Goal: Information Seeking & Learning: Learn about a topic

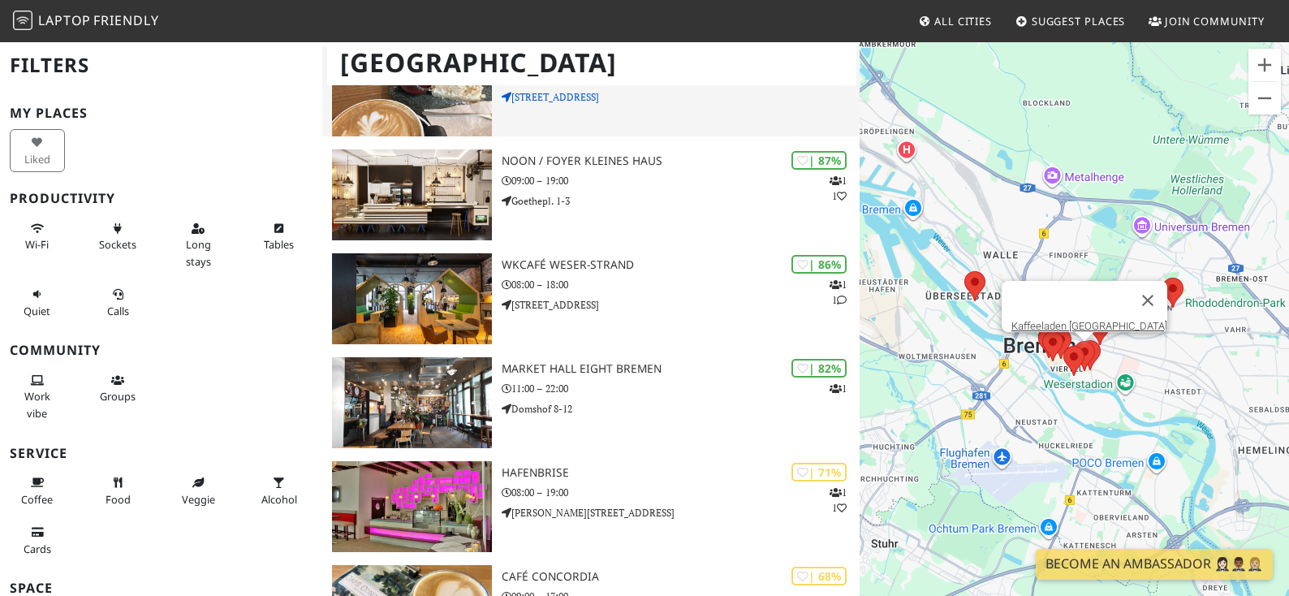
scroll to position [196, 0]
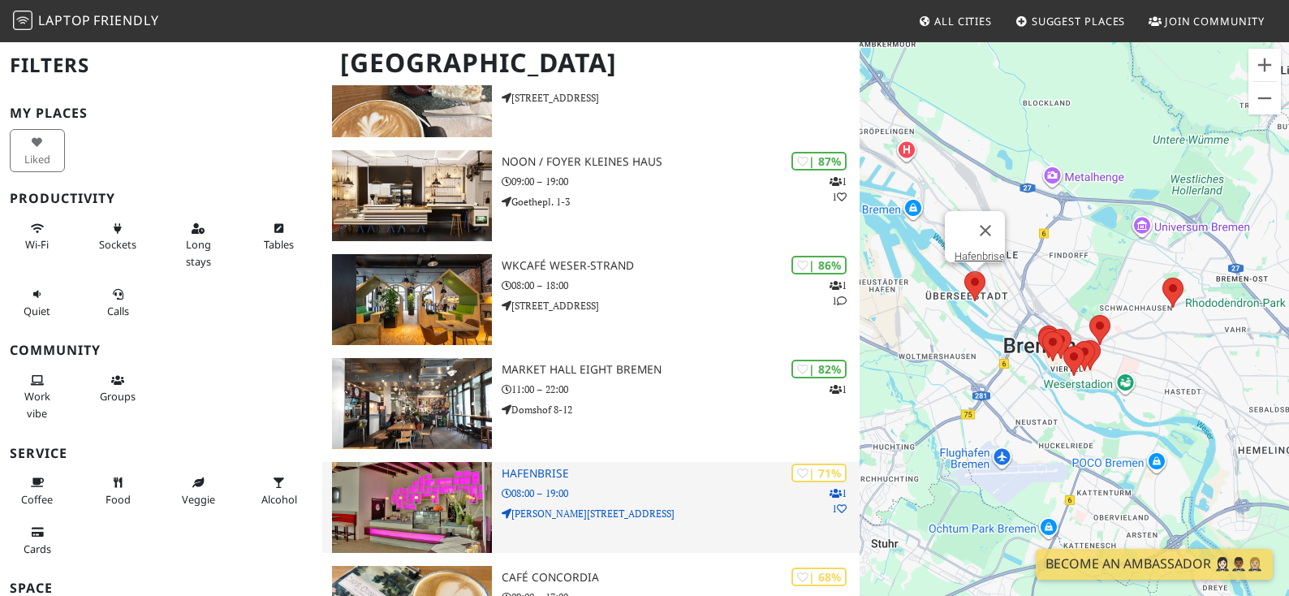
click at [546, 467] on h3 "Hafenbrise" at bounding box center [681, 474] width 358 height 14
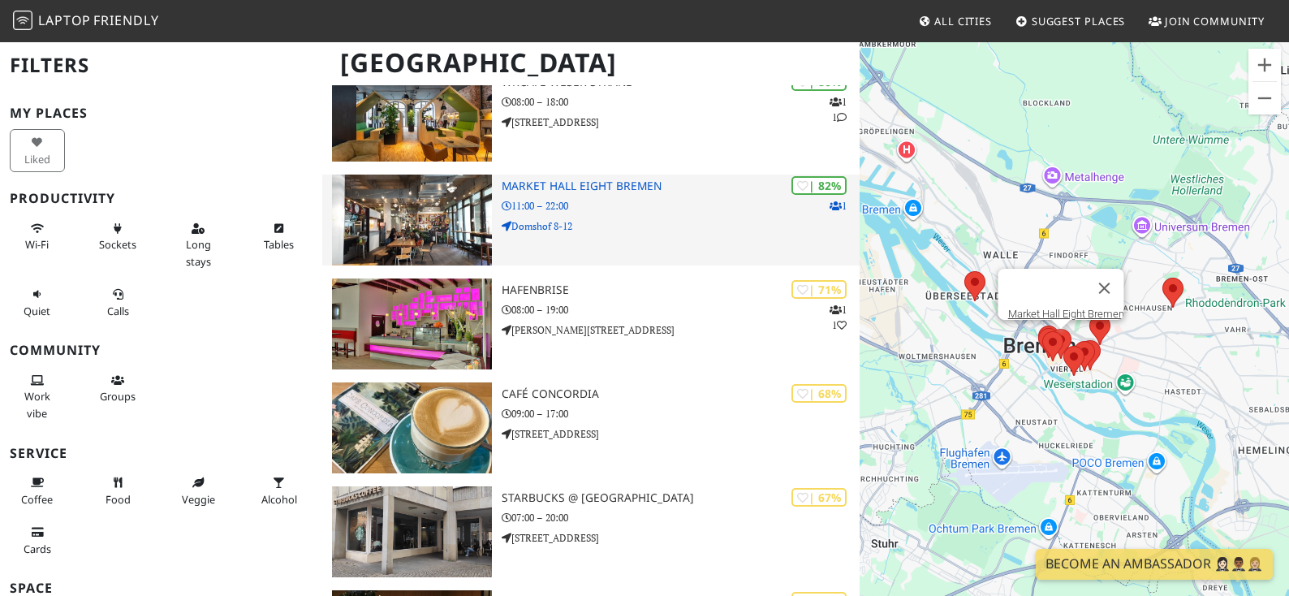
scroll to position [377, 0]
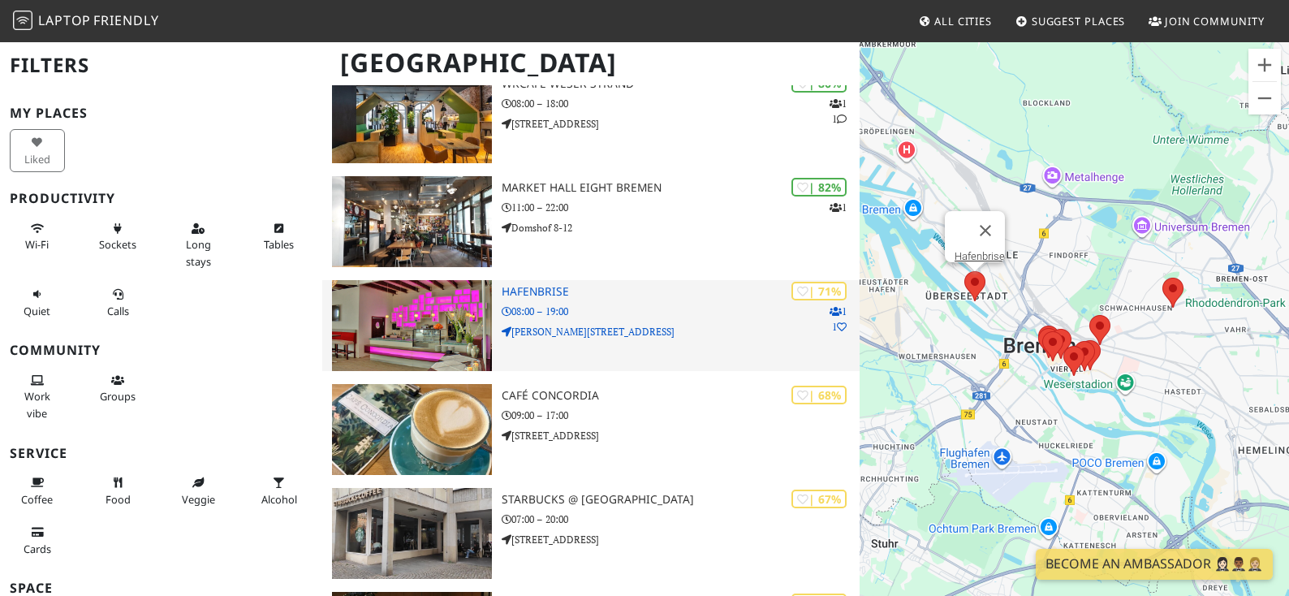
click at [619, 304] on p "08:00 – 19:00" at bounding box center [681, 311] width 358 height 15
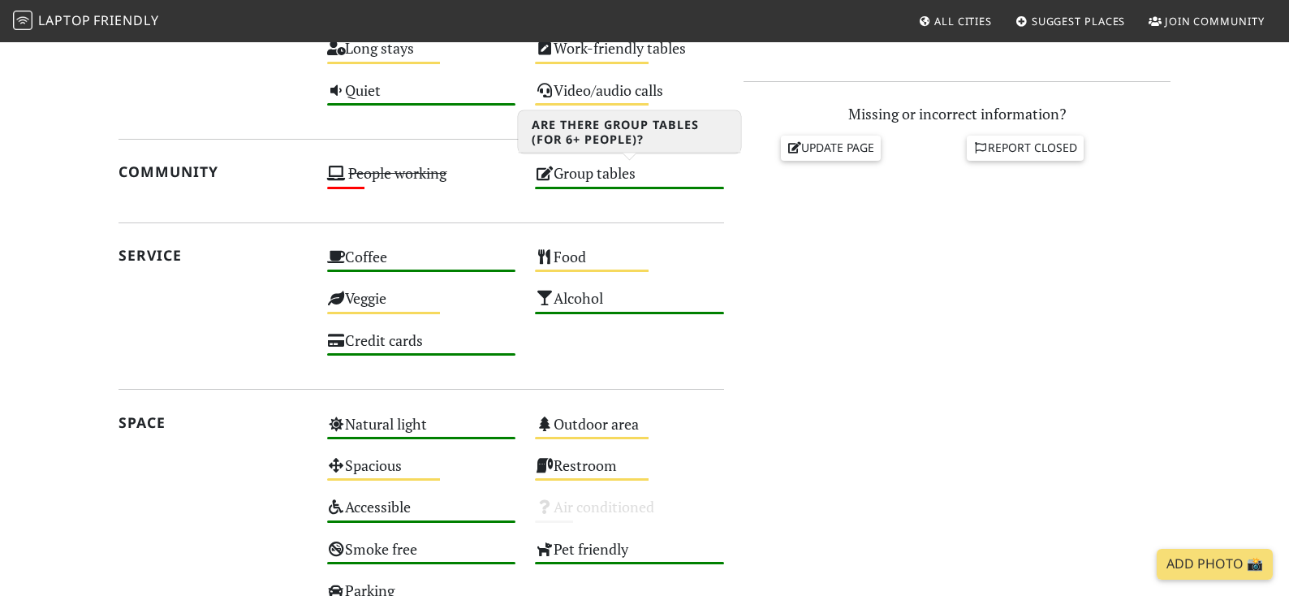
scroll to position [697, 0]
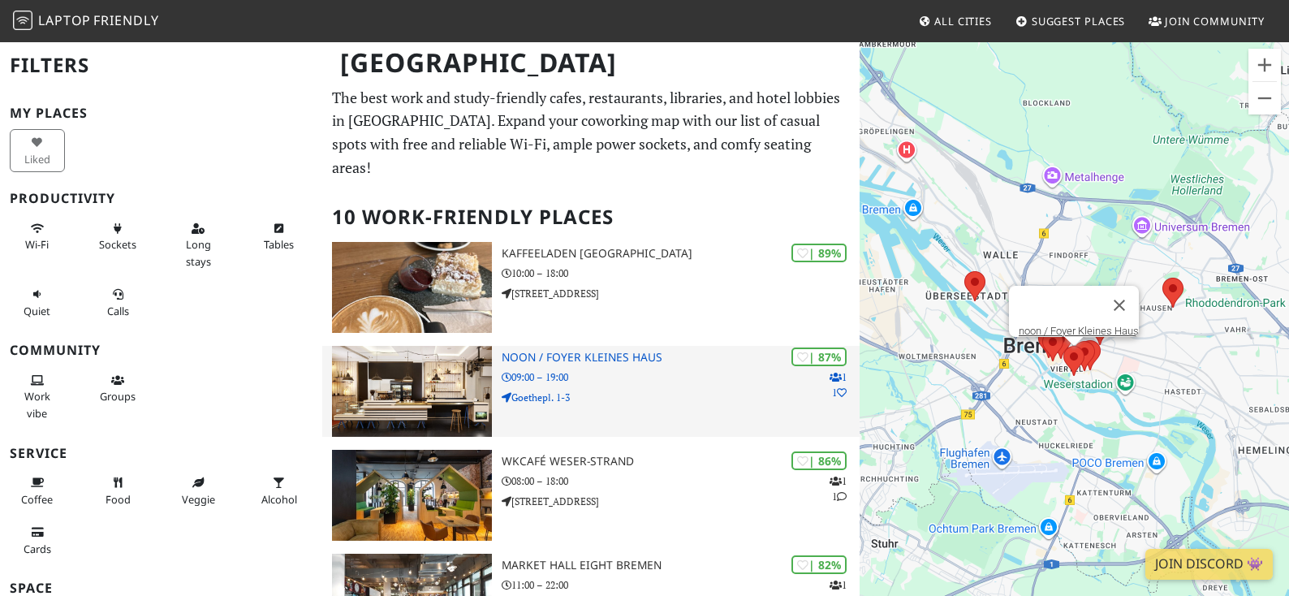
click at [654, 346] on div "| 87% 1 1 noon / Foyer Kleines Haus 09:00 – 19:00 Goethepl. 1-3" at bounding box center [681, 391] width 358 height 91
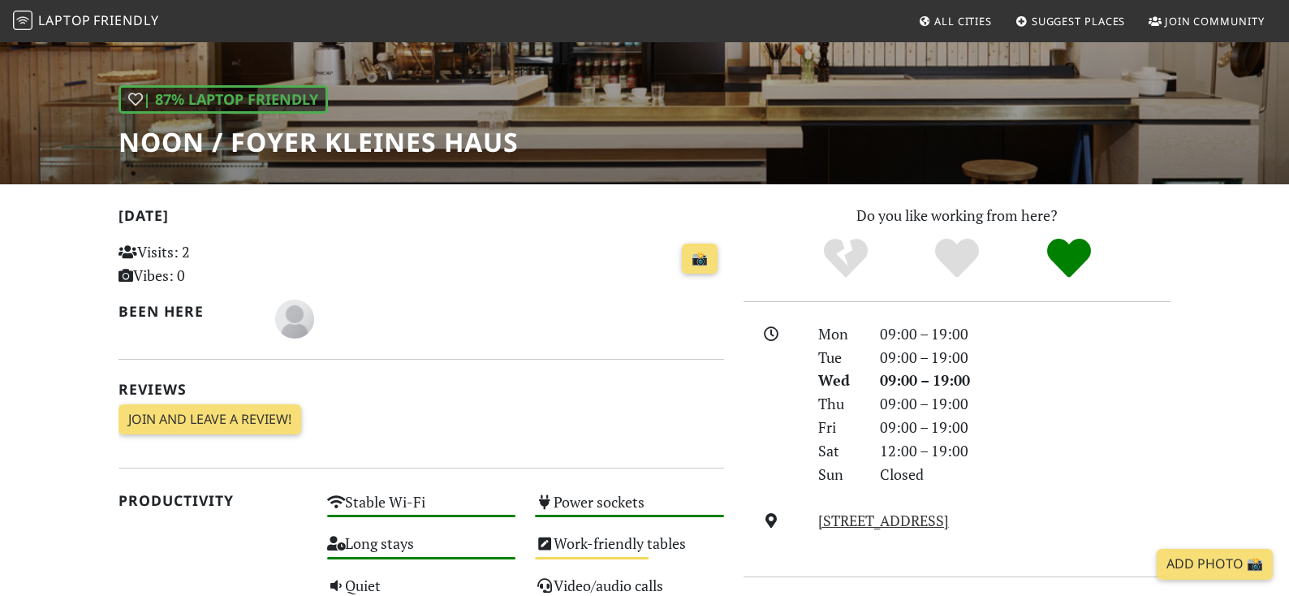
scroll to position [201, 0]
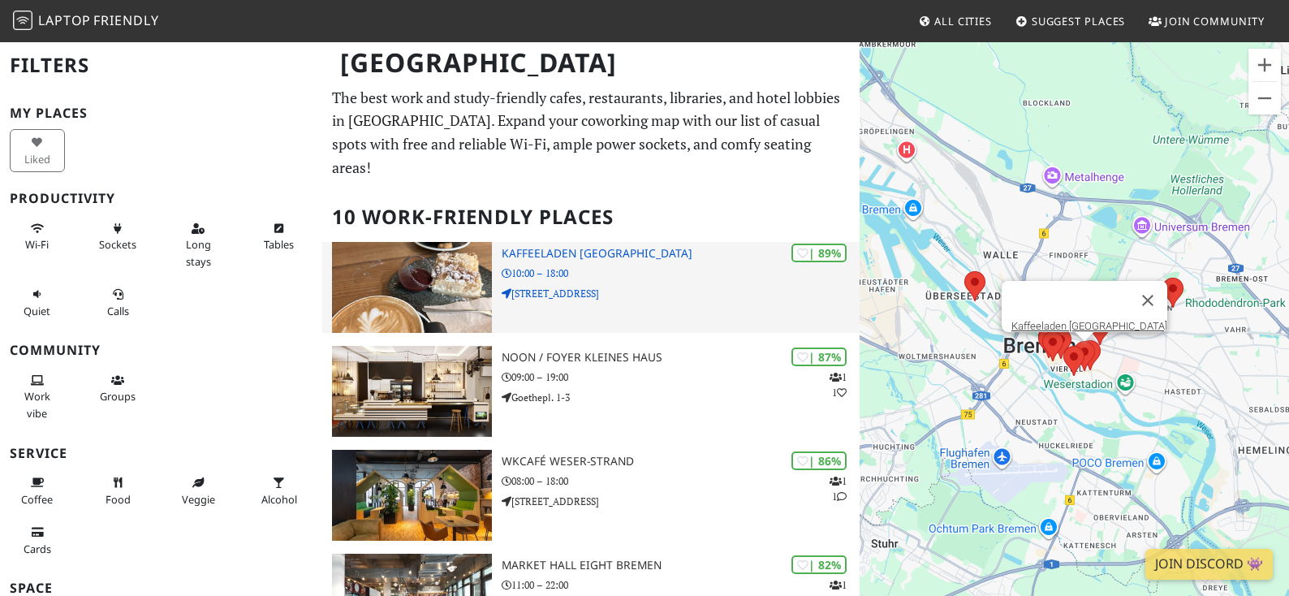
click at [562, 247] on h3 "Kaffeeladen [GEOGRAPHIC_DATA]" at bounding box center [681, 254] width 358 height 14
